Goal: Task Accomplishment & Management: Manage account settings

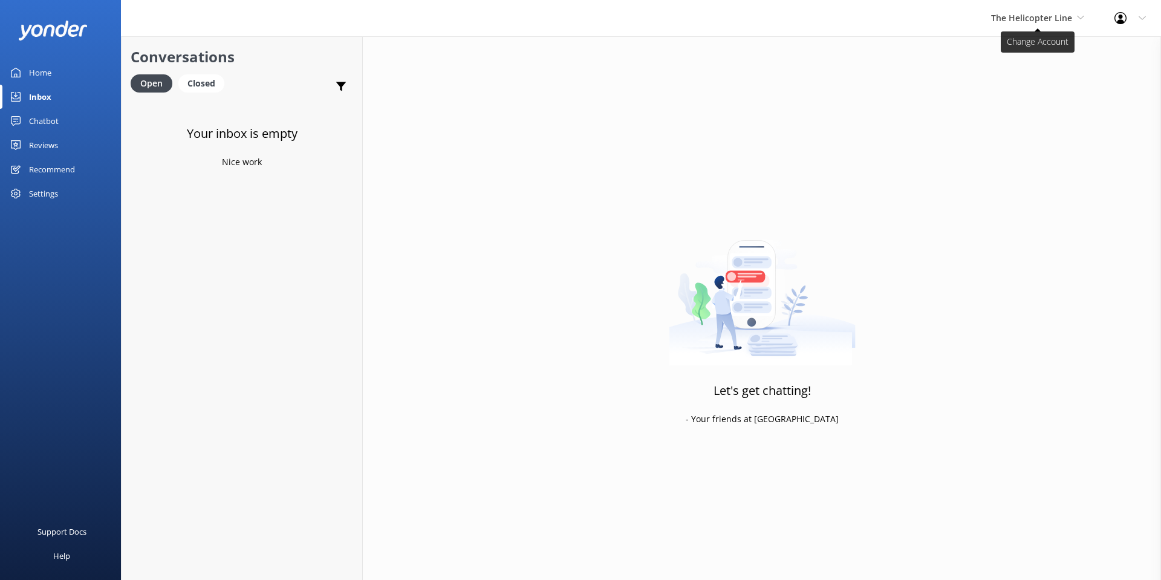
click at [1032, 13] on span "The Helicopter Line" at bounding box center [1031, 17] width 81 height 11
click at [1028, 59] on link "Milford Sound Scenic Flights" at bounding box center [1036, 50] width 121 height 29
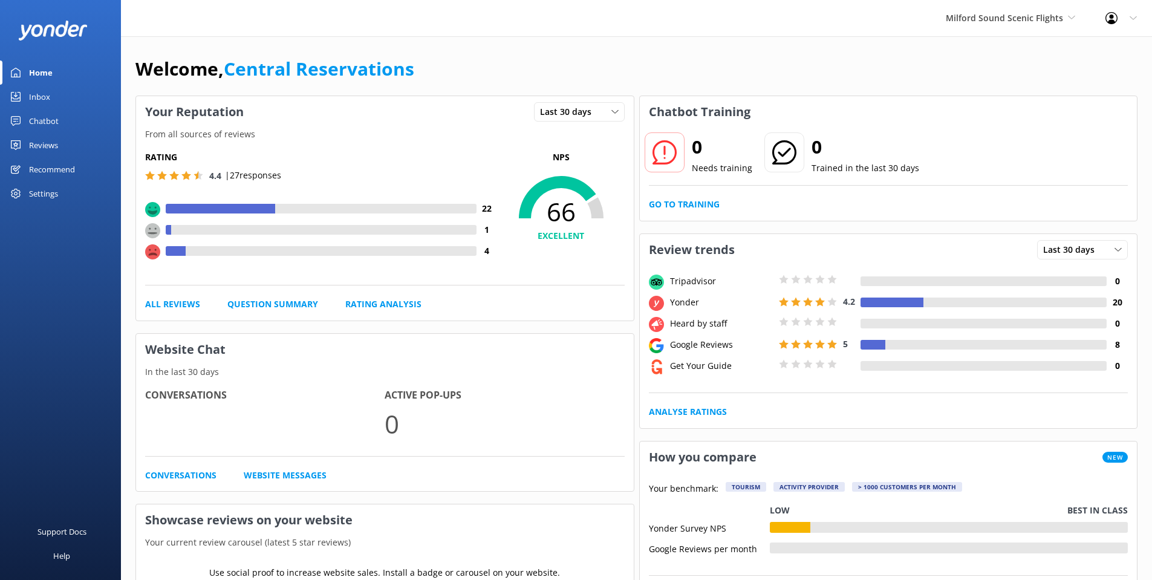
click at [29, 95] on div "Inbox" at bounding box center [39, 97] width 21 height 24
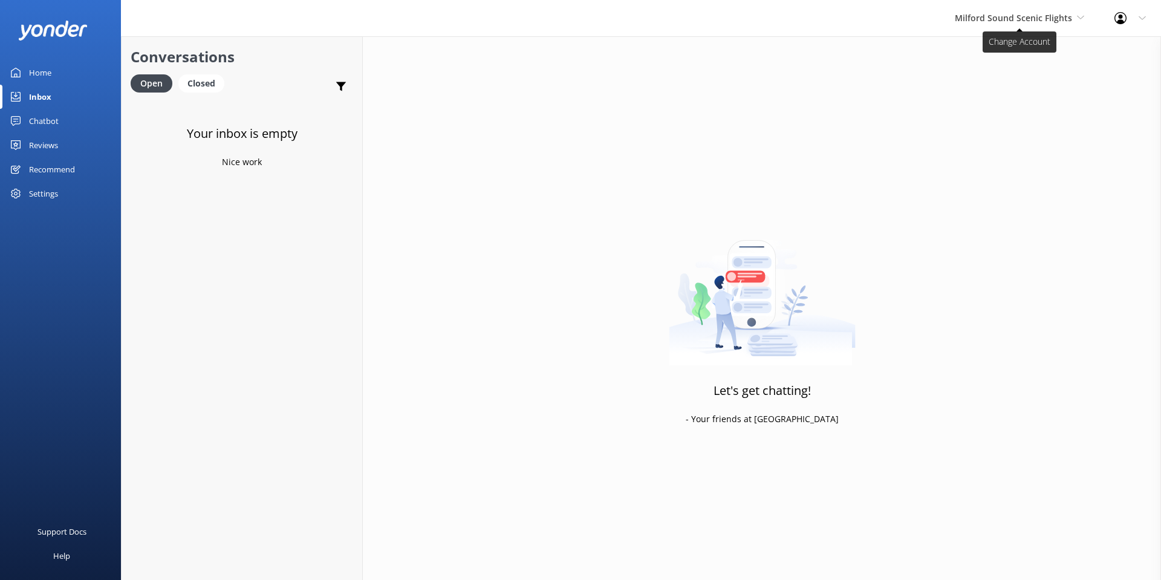
click at [1011, 21] on span "Milford Sound Scenic Flights" at bounding box center [1013, 17] width 117 height 11
click at [993, 111] on link "Glacier Helicopters" at bounding box center [999, 108] width 121 height 29
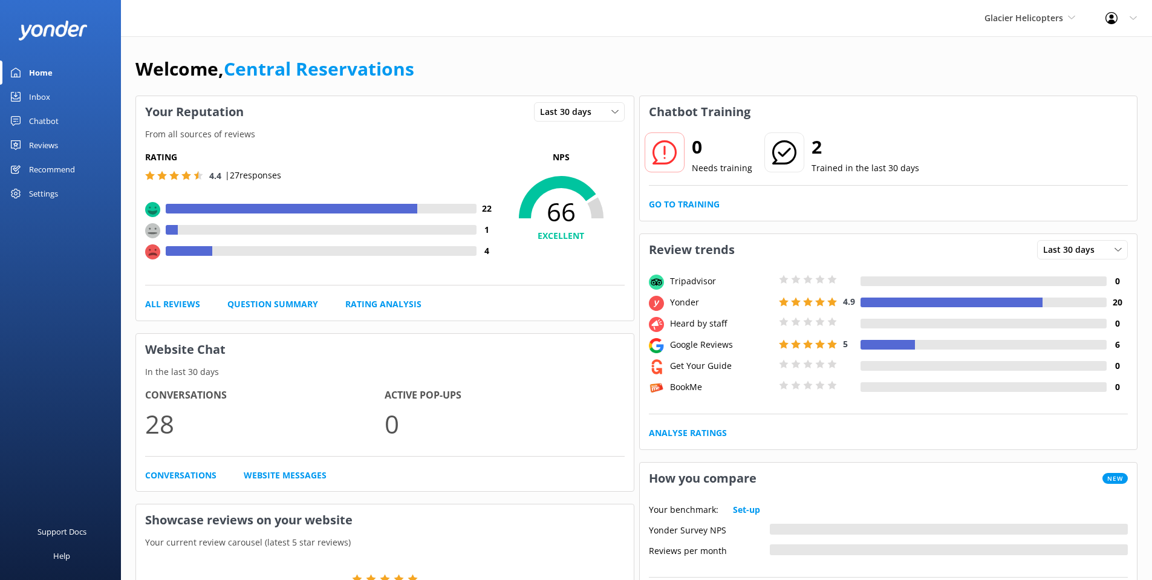
click at [18, 104] on link "Inbox" at bounding box center [60, 97] width 121 height 24
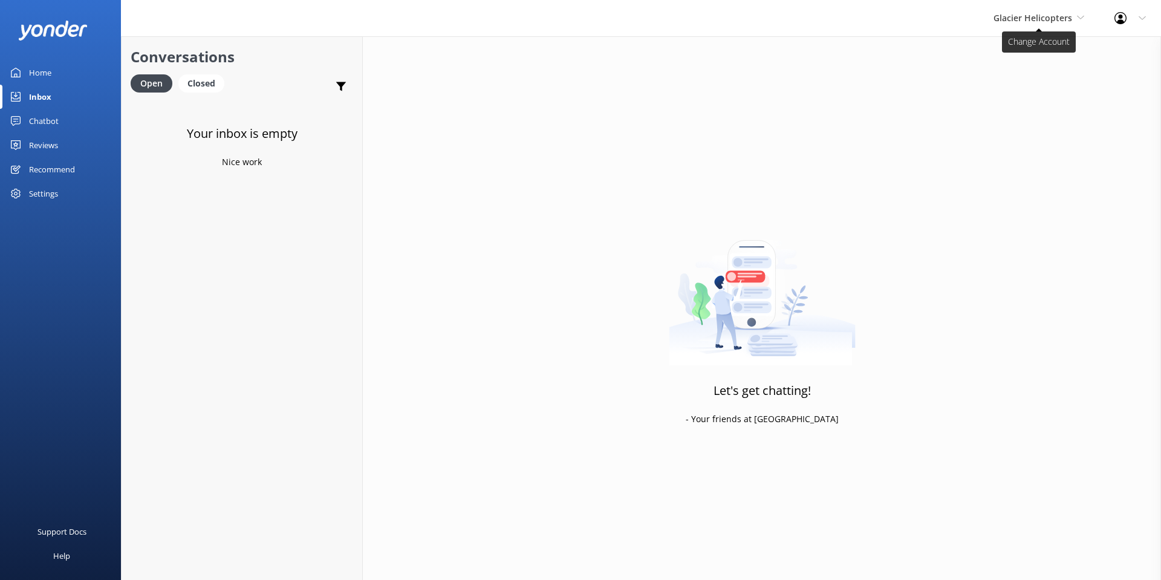
click at [1063, 19] on span "Glacier Helicopters" at bounding box center [1032, 17] width 79 height 11
click at [1035, 144] on link "Mitre Peak Cruises" at bounding box center [1038, 137] width 121 height 29
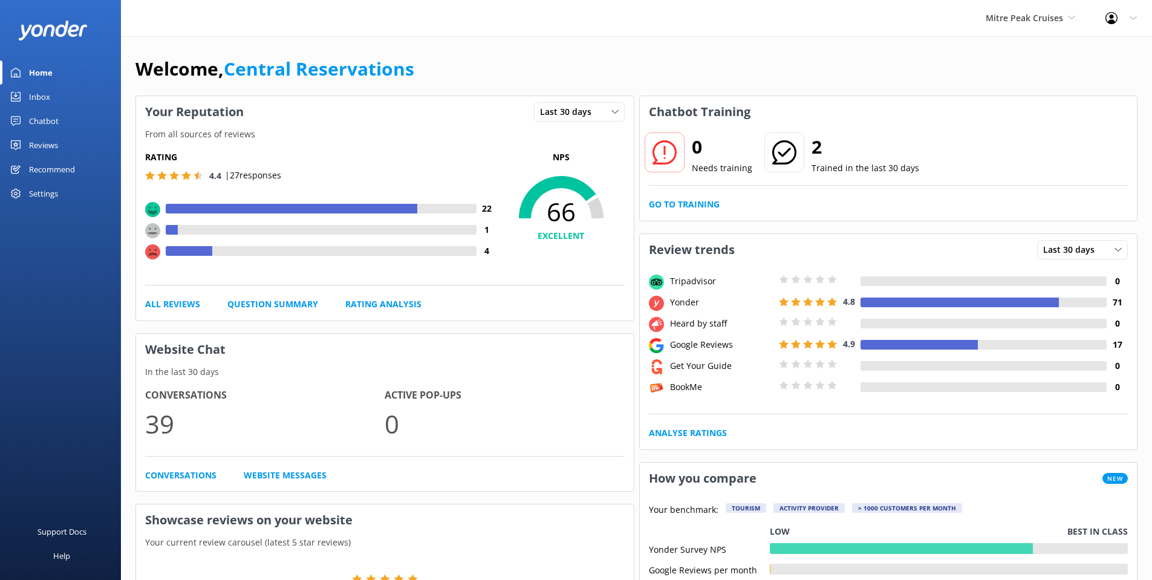
click at [49, 99] on div "Inbox" at bounding box center [39, 97] width 21 height 24
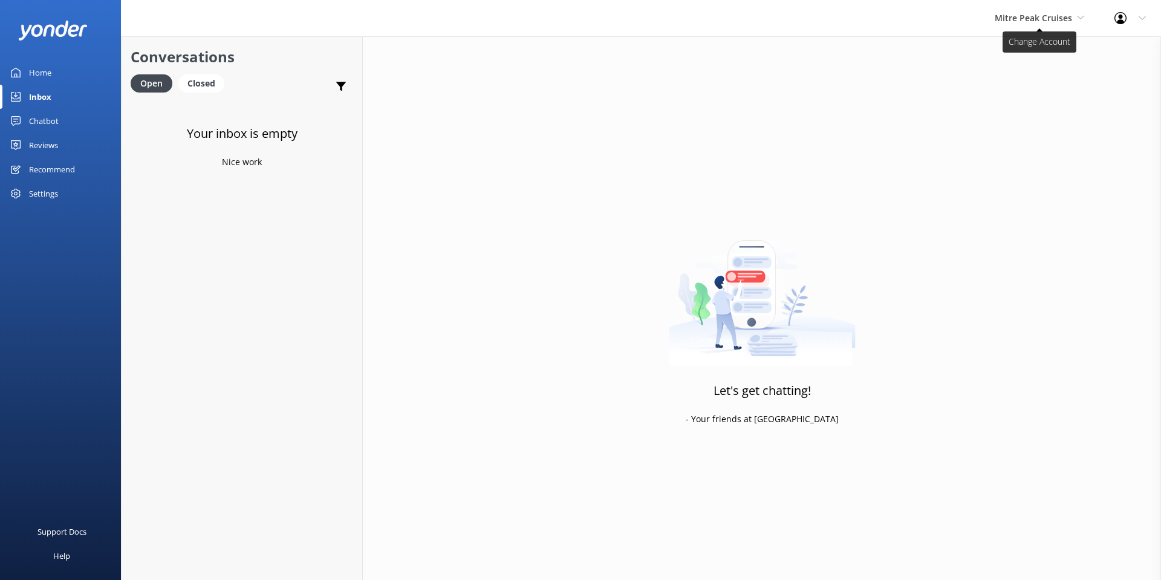
click at [1065, 20] on span "Mitre Peak Cruises" at bounding box center [1032, 17] width 77 height 11
click at [1045, 171] on link "Harris Mountains Heli-Ski" at bounding box center [1039, 166] width 121 height 29
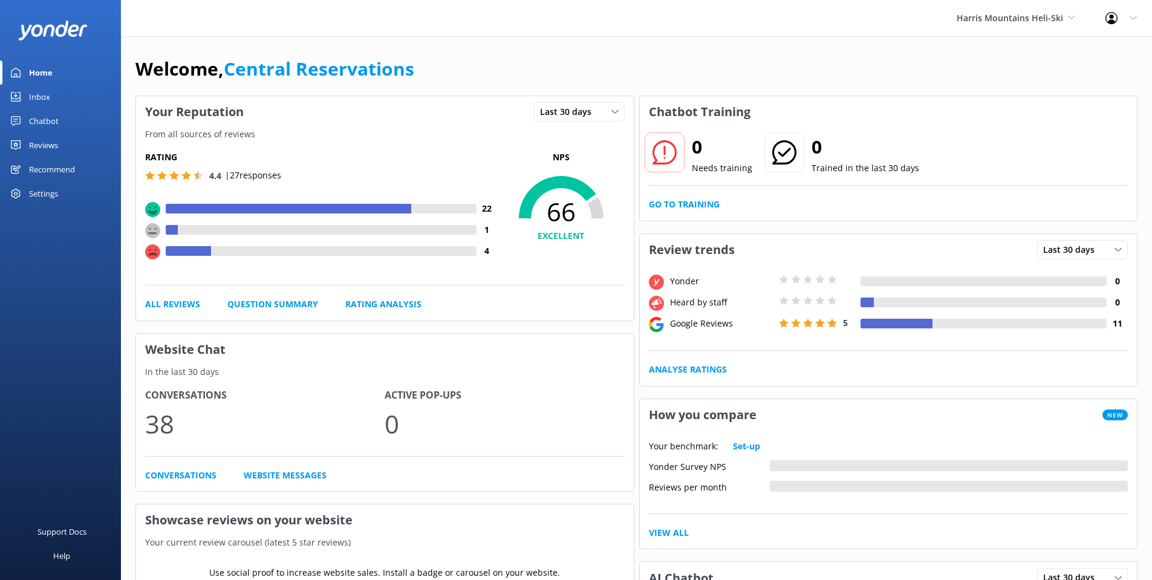
click at [37, 96] on div "Inbox" at bounding box center [39, 97] width 21 height 24
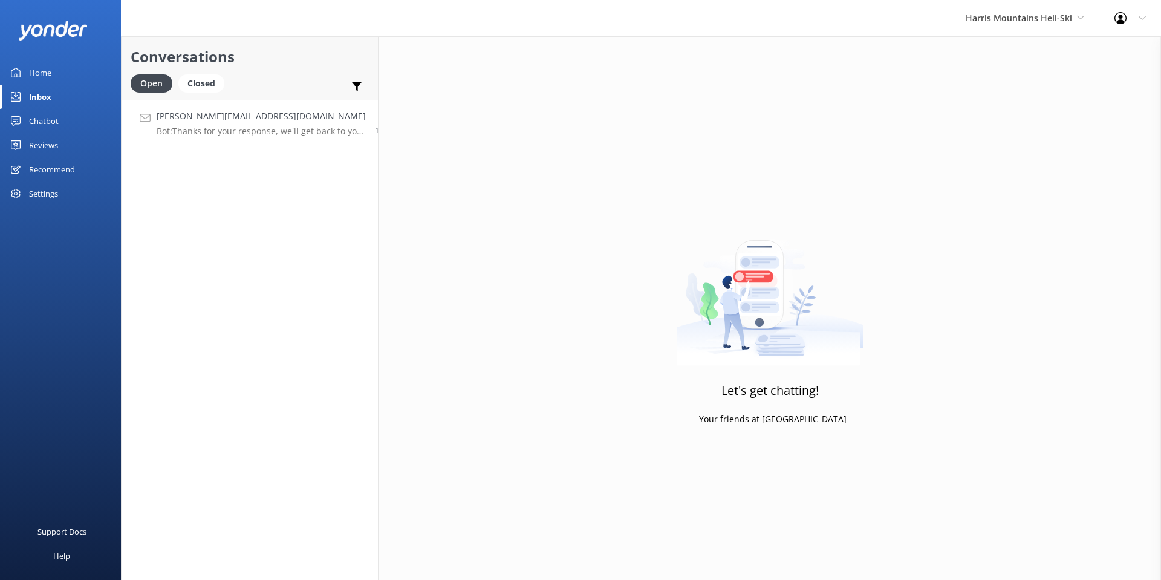
click at [226, 134] on p "Bot: Thanks for your response, we'll get back to you as soon as we can during o…" at bounding box center [261, 131] width 209 height 11
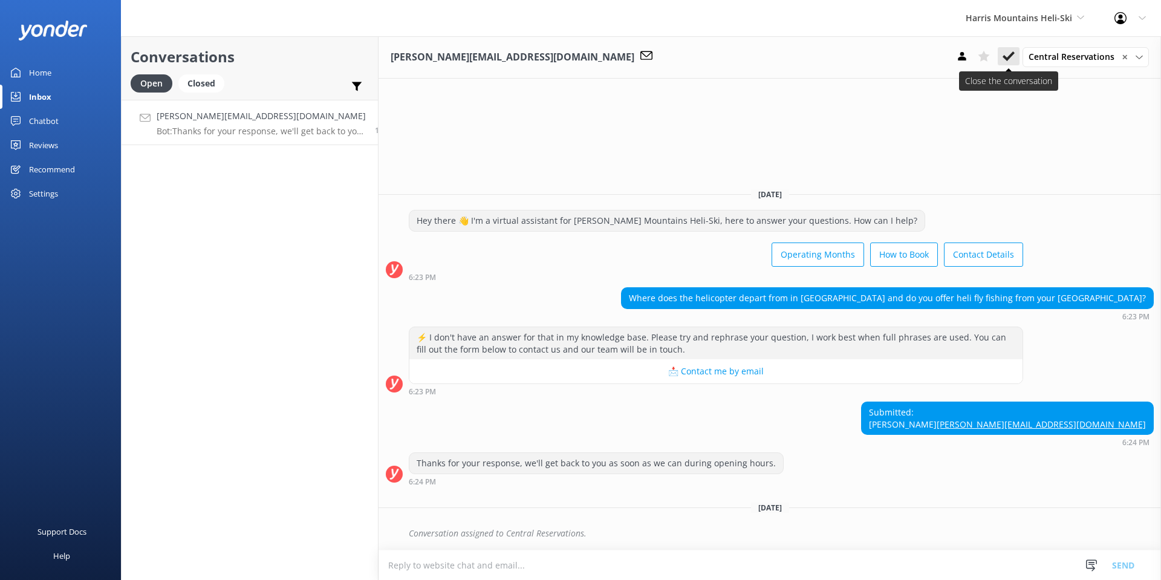
click at [1008, 56] on icon at bounding box center [1008, 56] width 12 height 12
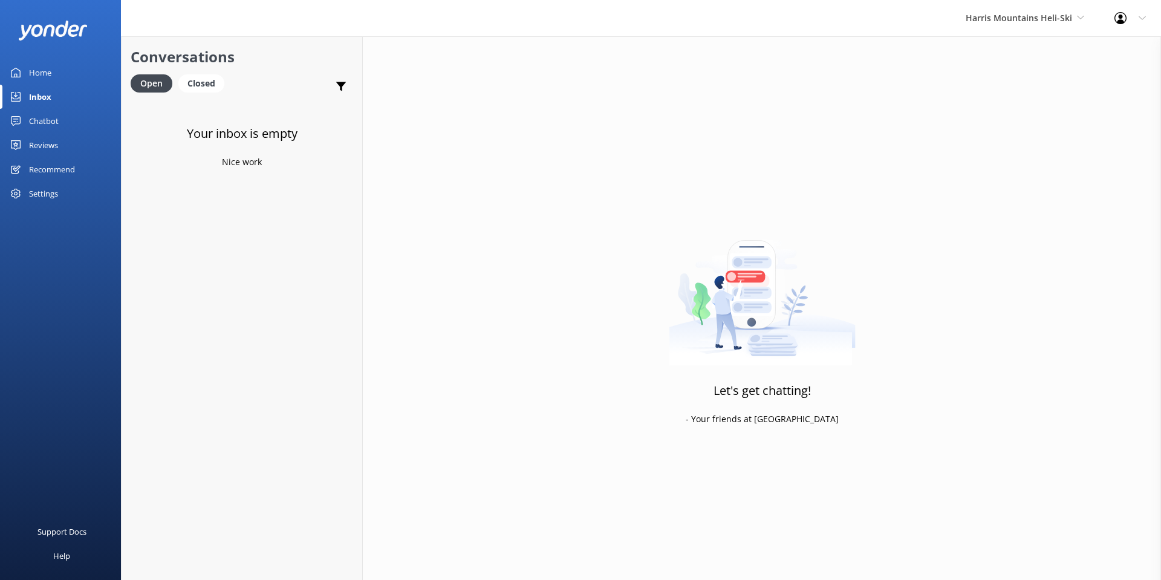
click at [1013, 25] on div "Harris Mountains Heli-Ski Milford Sound Scenic Flights The Helicopter Line Glac…" at bounding box center [1024, 18] width 149 height 36
click at [1003, 187] on link "Challenge Rafting" at bounding box center [1010, 195] width 121 height 29
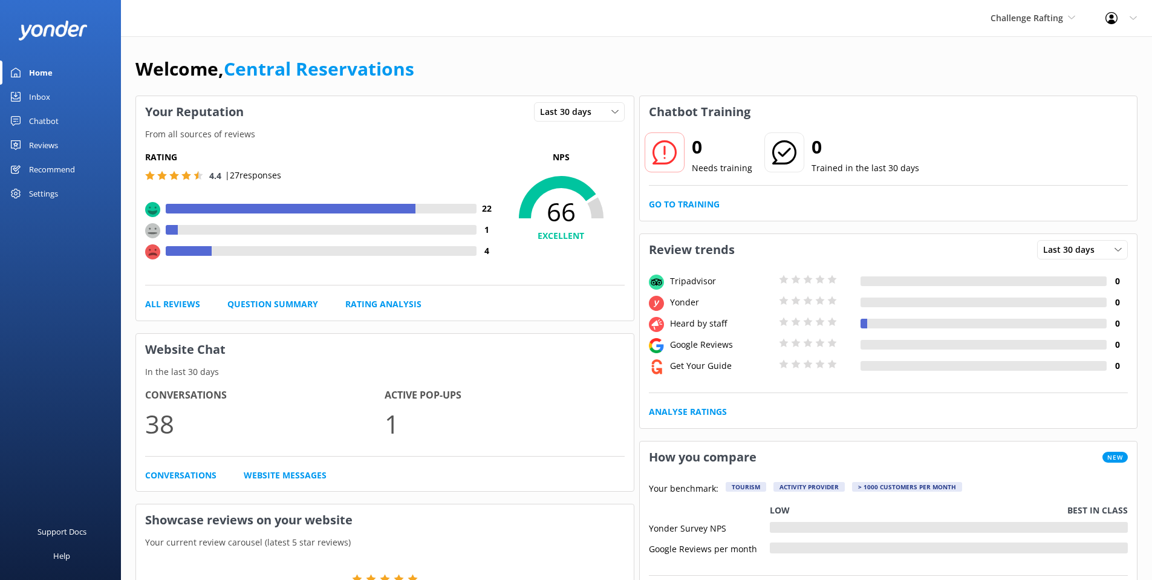
click at [24, 94] on link "Inbox" at bounding box center [60, 97] width 121 height 24
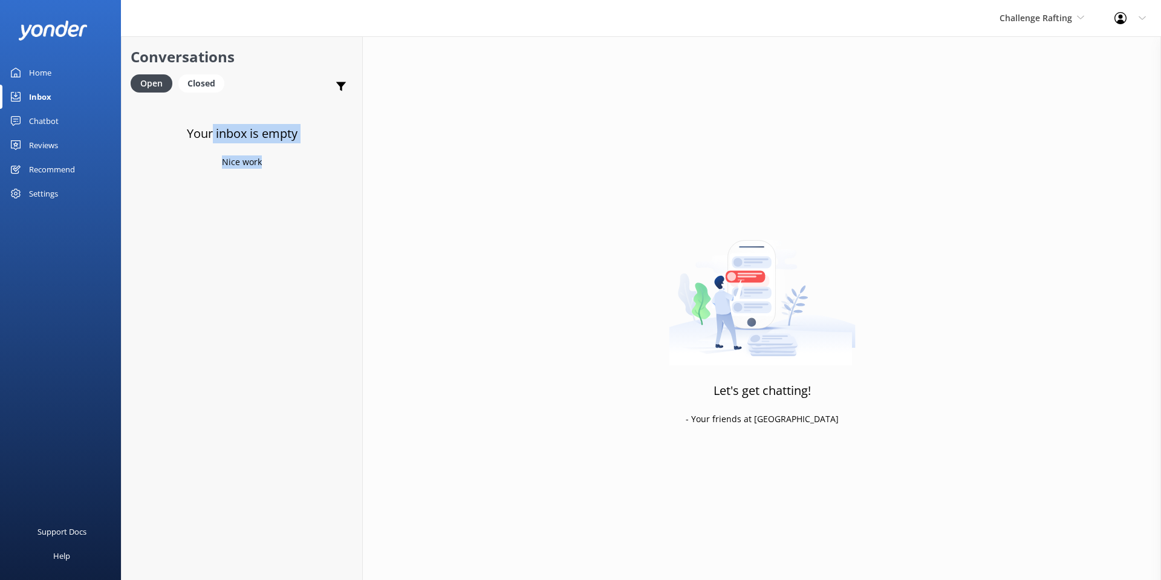
drag, startPoint x: 209, startPoint y: 133, endPoint x: 264, endPoint y: 210, distance: 94.4
click at [264, 210] on div "Your inbox is empty Nice work" at bounding box center [242, 390] width 241 height 580
click at [261, 210] on div "Your inbox is empty Nice work" at bounding box center [242, 390] width 241 height 580
click at [201, 87] on div "Closed" at bounding box center [201, 83] width 46 height 18
